Goal: Find specific page/section: Find specific page/section

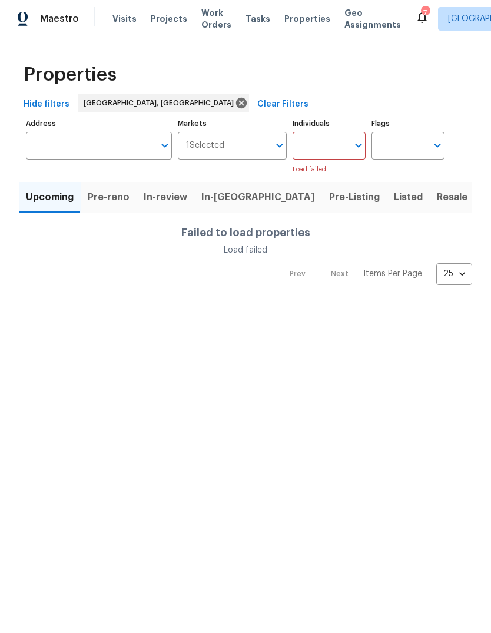
click at [225, 193] on span "In-reno" at bounding box center [258, 197] width 114 height 16
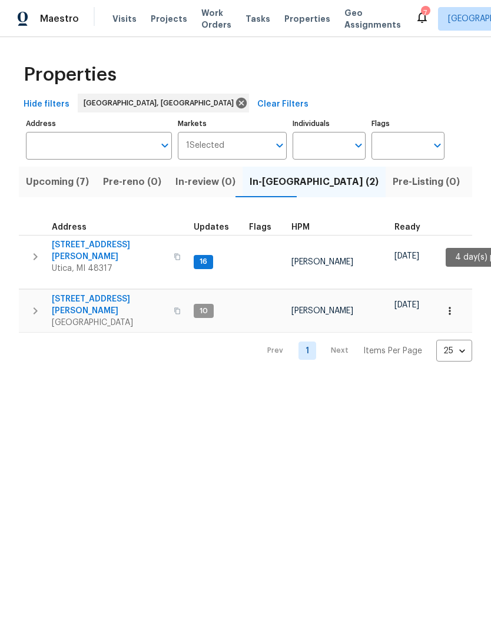
click at [102, 293] on span "[STREET_ADDRESS][PERSON_NAME]" at bounding box center [109, 305] width 115 height 24
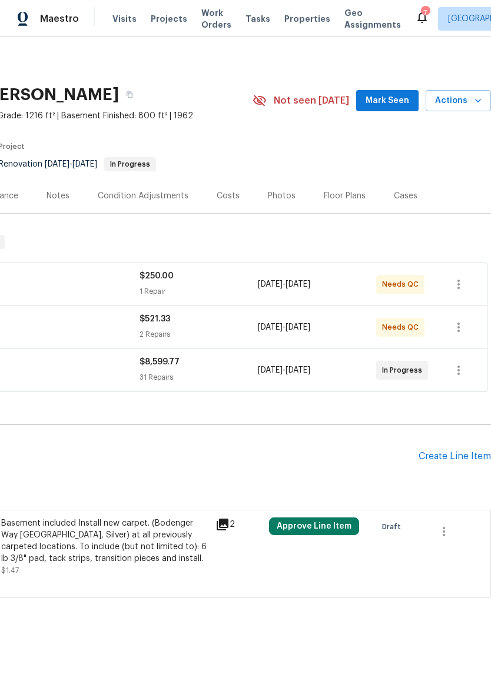
click at [376, 105] on span "Mark Seen" at bounding box center [388, 101] width 44 height 15
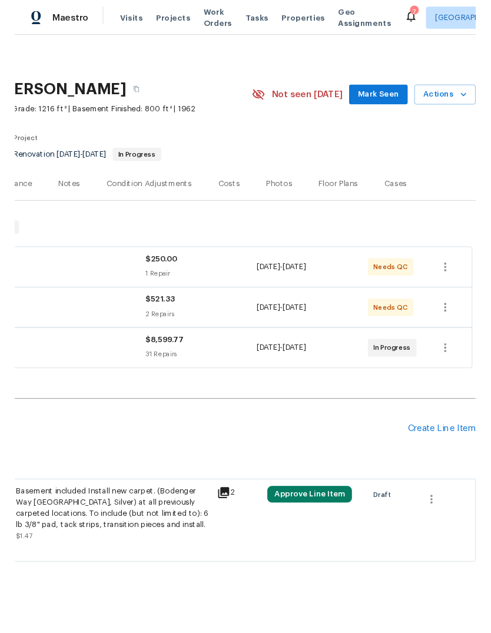
scroll to position [0, 174]
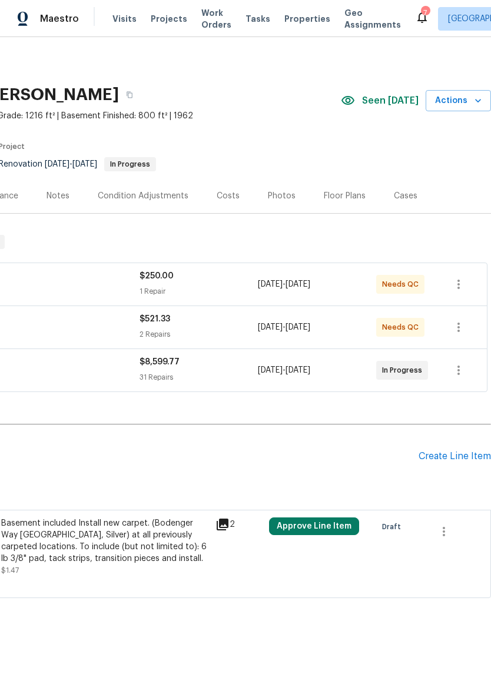
click at [470, 94] on span "Actions" at bounding box center [458, 101] width 47 height 15
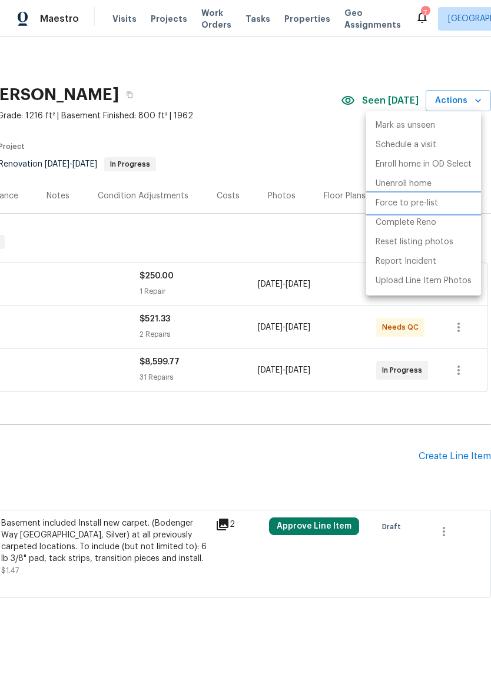
click at [435, 204] on p "Force to pre-list" at bounding box center [407, 203] width 62 height 12
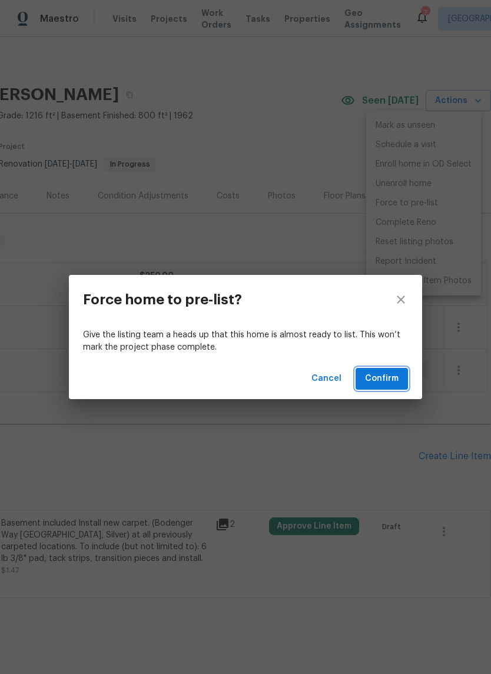
click at [396, 378] on span "Confirm" at bounding box center [382, 378] width 34 height 15
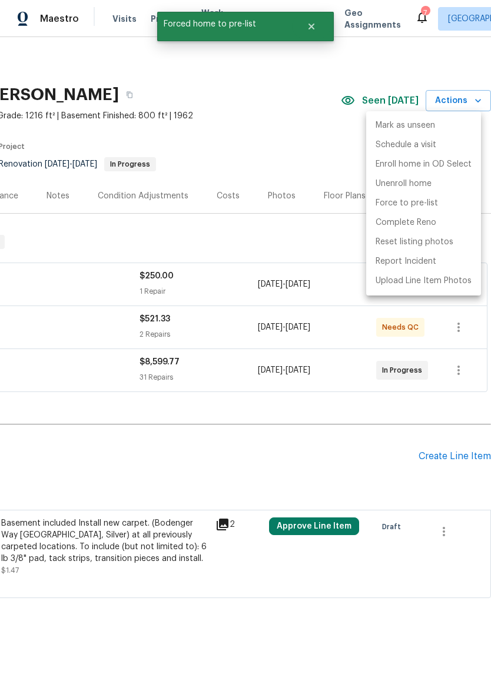
click at [320, 25] on div at bounding box center [245, 337] width 491 height 674
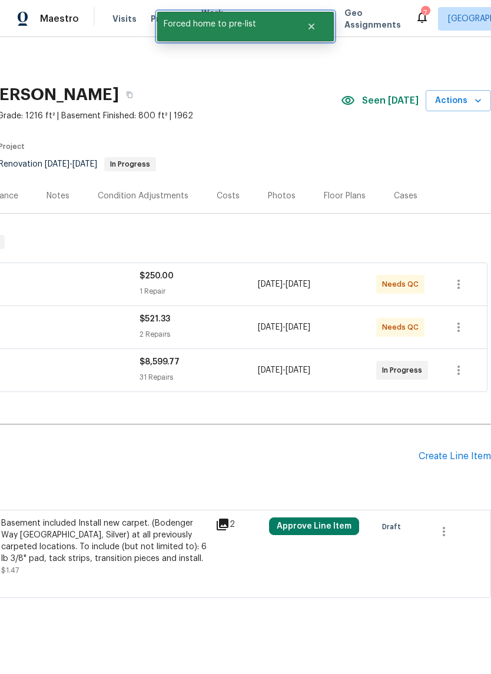
click at [315, 30] on icon "Close" at bounding box center [311, 26] width 9 height 9
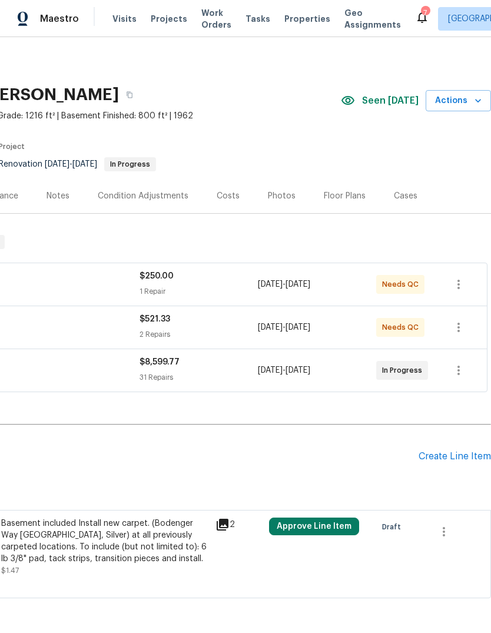
click at [284, 23] on span "Properties" at bounding box center [307, 19] width 46 height 12
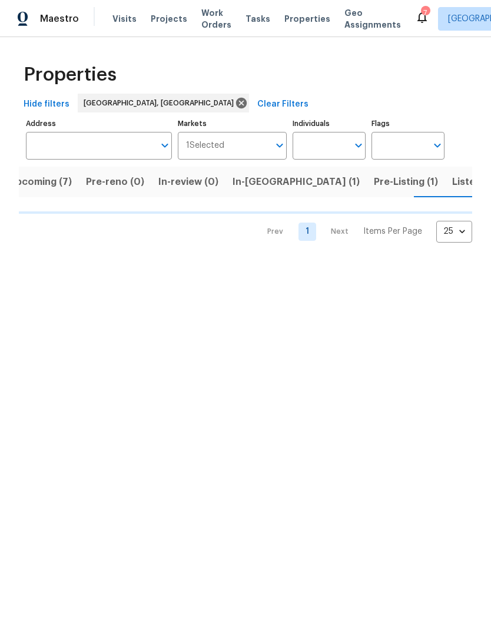
scroll to position [0, 17]
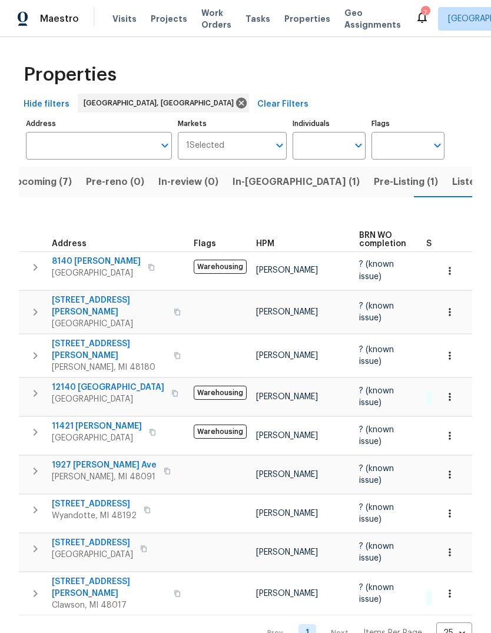
click at [81, 420] on span "11421 Brady" at bounding box center [97, 426] width 90 height 12
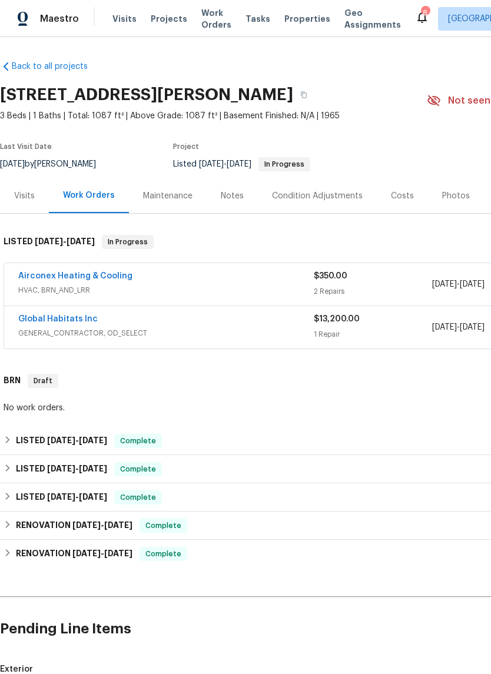
click at [82, 317] on link "Global Habitats Inc" at bounding box center [57, 319] width 79 height 8
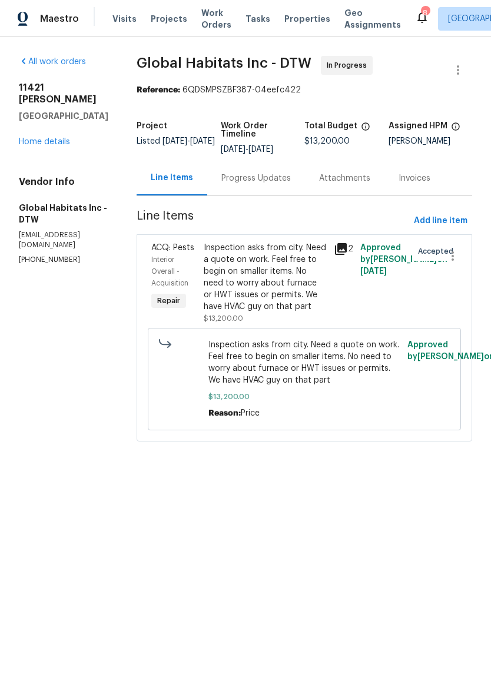
click at [337, 245] on icon at bounding box center [341, 249] width 12 height 12
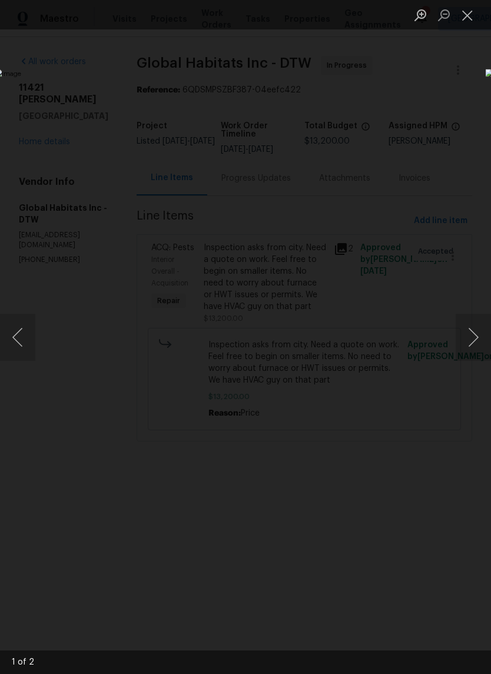
click at [470, 340] on button "Next image" at bounding box center [473, 337] width 35 height 47
click at [467, 336] on button "Next image" at bounding box center [473, 337] width 35 height 47
click at [14, 334] on button "Previous image" at bounding box center [17, 337] width 35 height 47
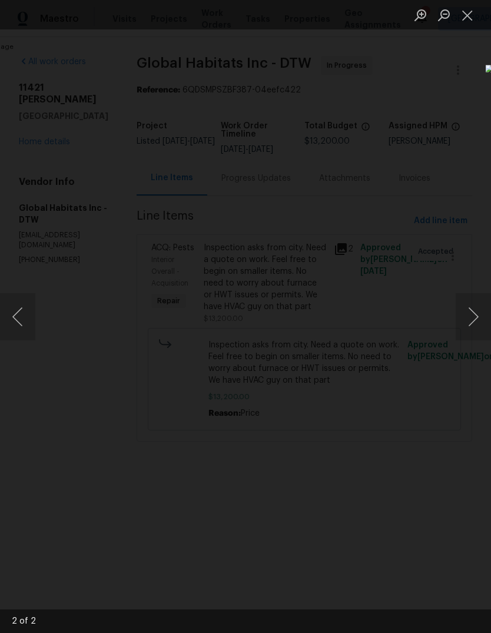
click at [340, 228] on img "Lightbox" at bounding box center [192, 310] width 416 height 536
click at [345, 326] on img "Lightbox" at bounding box center [190, 316] width 390 height 503
click at [469, 19] on button "Close lightbox" at bounding box center [468, 15] width 24 height 21
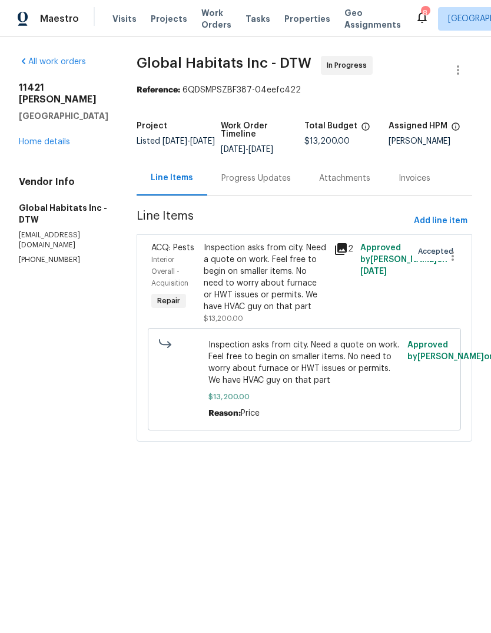
click at [415, 20] on icon at bounding box center [422, 17] width 14 height 14
